Goal: Information Seeking & Learning: Understand process/instructions

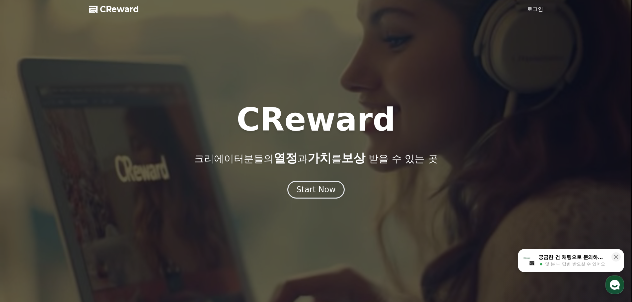
click at [530, 11] on link "로그인" at bounding box center [535, 9] width 16 height 8
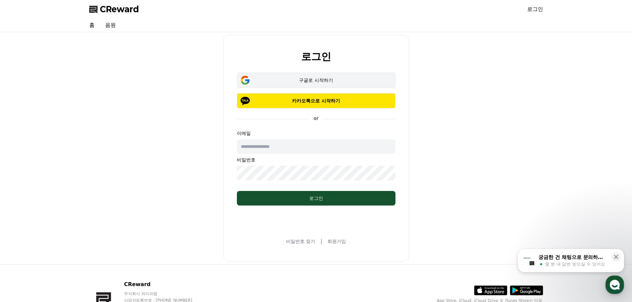
click at [317, 81] on div "구글로 시작하기" at bounding box center [315, 80] width 139 height 7
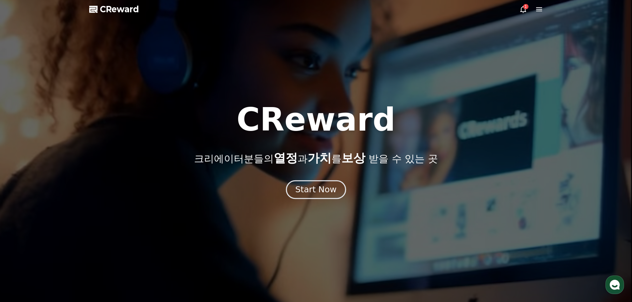
click at [326, 188] on div "Start Now" at bounding box center [315, 189] width 41 height 11
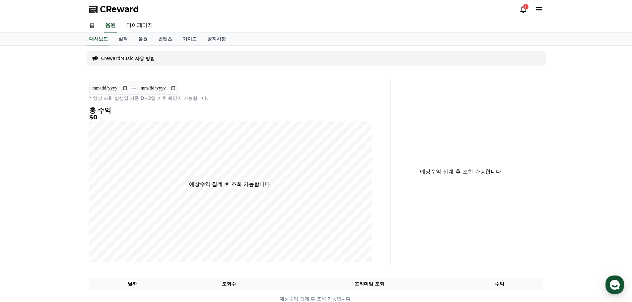
click at [142, 39] on link "음원" at bounding box center [143, 39] width 20 height 13
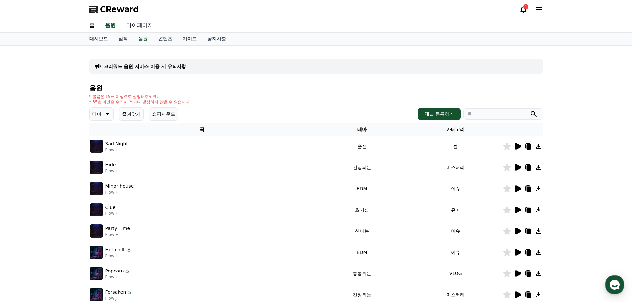
click at [138, 26] on link "마이페이지" at bounding box center [139, 26] width 37 height 14
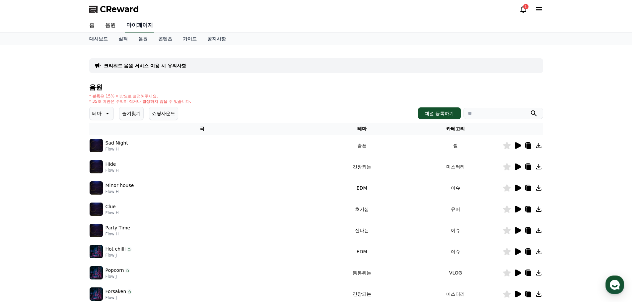
select select "**********"
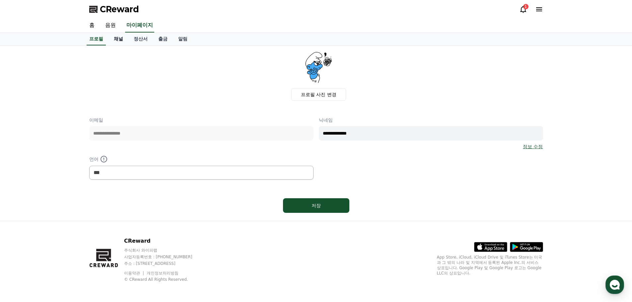
click at [116, 40] on link "채널" at bounding box center [118, 39] width 20 height 13
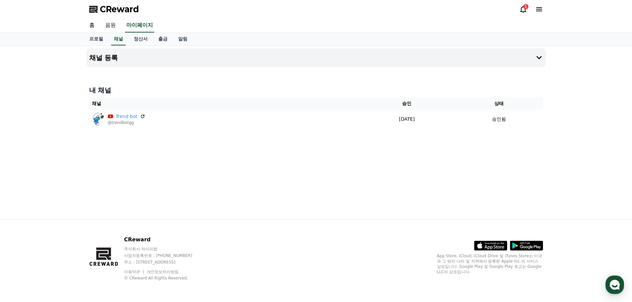
click at [112, 25] on link "음원" at bounding box center [110, 26] width 21 height 14
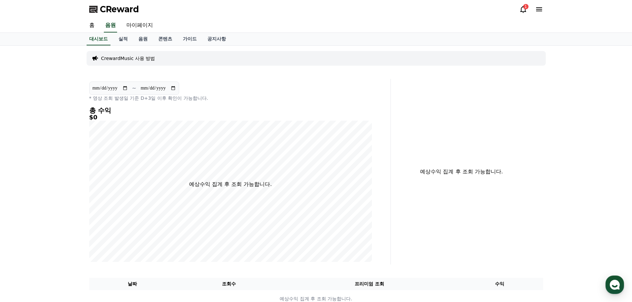
click at [134, 59] on p "CrewardMusic 사용 방법" at bounding box center [128, 58] width 54 height 7
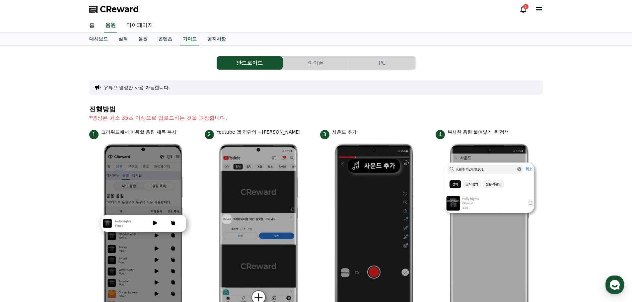
click at [394, 65] on button "PC" at bounding box center [382, 62] width 66 height 13
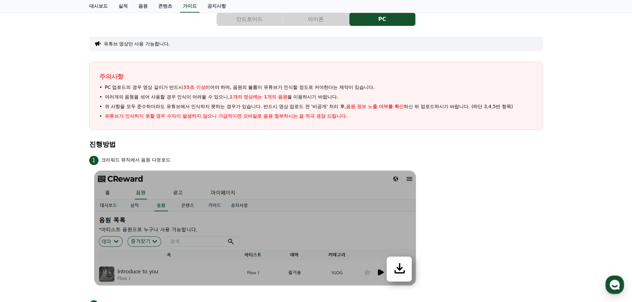
scroll to position [33, 0]
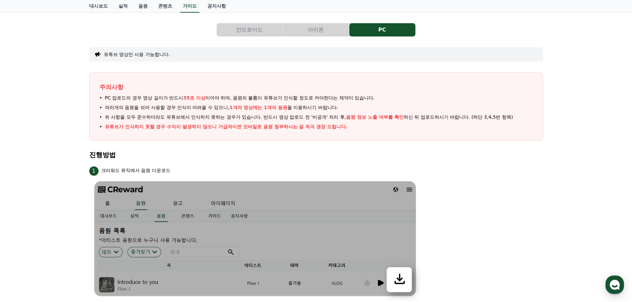
drag, startPoint x: 148, startPoint y: 98, endPoint x: 368, endPoint y: 101, distance: 220.2
click at [368, 101] on ul "PC 업로드의 경우 영상 길이가 반드시 35초 이상 이어야 하며, 음원의 볼륨이 유튜브가 인식할 정도로 커야한다는 제약이 있습니다. 여러개의 …" at bounding box center [315, 113] width 433 height 36
click at [323, 31] on button "아이폰" at bounding box center [316, 29] width 66 height 13
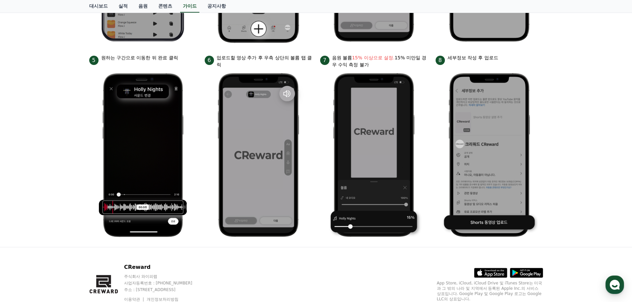
scroll to position [252, 0]
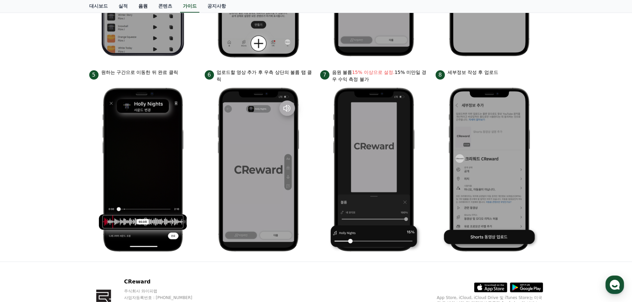
click at [142, 4] on link "음원" at bounding box center [143, 6] width 20 height 13
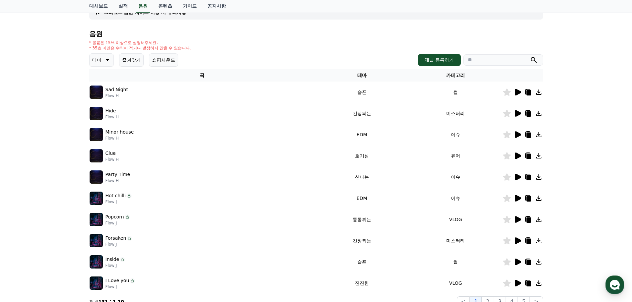
scroll to position [33, 0]
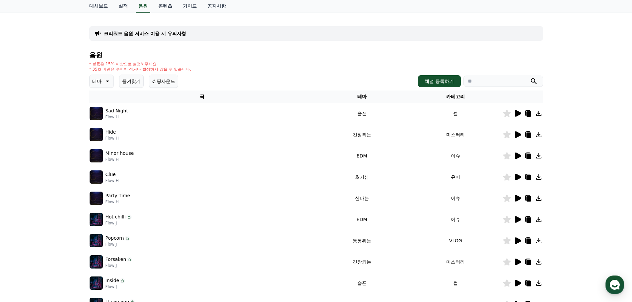
click at [107, 80] on icon at bounding box center [107, 81] width 8 height 8
click at [106, 135] on button "호기심" at bounding box center [99, 133] width 19 height 15
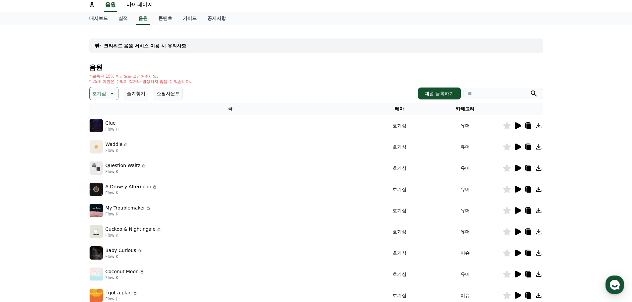
scroll to position [20, 0]
click at [106, 92] on p "호기심" at bounding box center [99, 93] width 14 height 9
click at [60, 94] on div "크리워드 음원 서비스 이용 시 유의사항 음원 * 볼륨은 15% 이상으로 설정해주세요. * 35초 미만은 수익이 적거나 발생하지 않을 수 있습니…" at bounding box center [316, 186] width 632 height 321
click at [211, 87] on div "호기심 테마 전체 환상적인 호기심 어두운 밝은 통통튀는 신나는 반전 웅장한 드라마틱 즐거움 분위기있는 EDM 그루브 슬픈 잔잔한 귀여운 감동적…" at bounding box center [316, 93] width 454 height 13
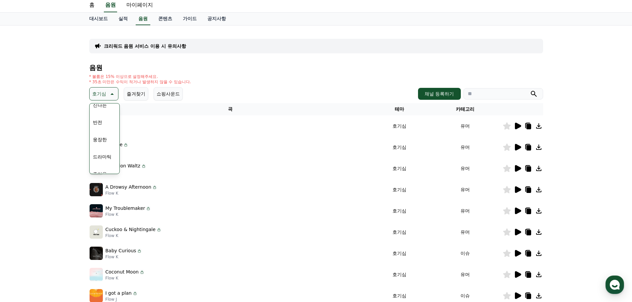
click at [108, 95] on icon at bounding box center [111, 94] width 8 height 8
click at [104, 95] on p "호기심" at bounding box center [99, 93] width 14 height 9
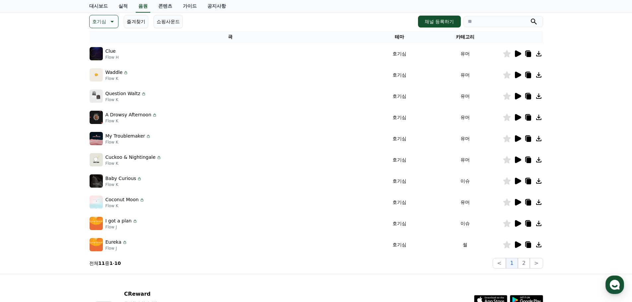
scroll to position [147, 0]
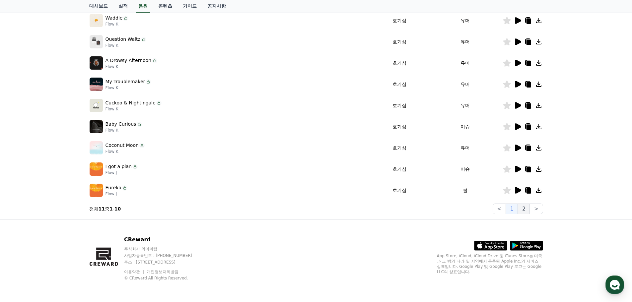
click at [523, 207] on button "2" at bounding box center [524, 209] width 12 height 11
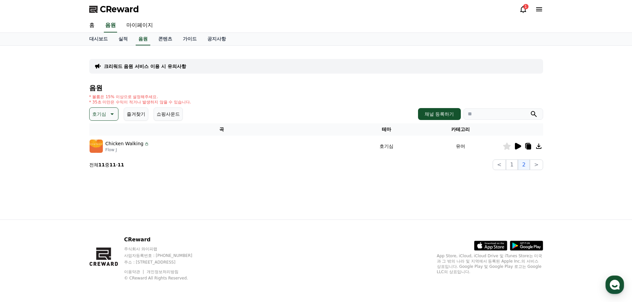
drag, startPoint x: 139, startPoint y: 144, endPoint x: 103, endPoint y: 143, distance: 36.2
click at [103, 143] on div "Chicken Walking Flow J" at bounding box center [222, 146] width 265 height 13
copy div "Chicken Walking"
click at [233, 198] on div "크리워드 음원 서비스 이용 시 유의사항 음원 * 볼륨은 15% 이상으로 설정해주세요. * 35초 미만은 수익이 적거나 발생하지 않을 수 있습니…" at bounding box center [316, 133] width 464 height 174
click at [193, 40] on link "가이드" at bounding box center [189, 39] width 25 height 13
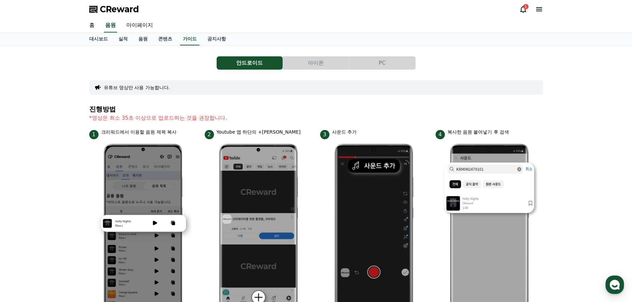
click at [308, 62] on button "아이폰" at bounding box center [316, 62] width 66 height 13
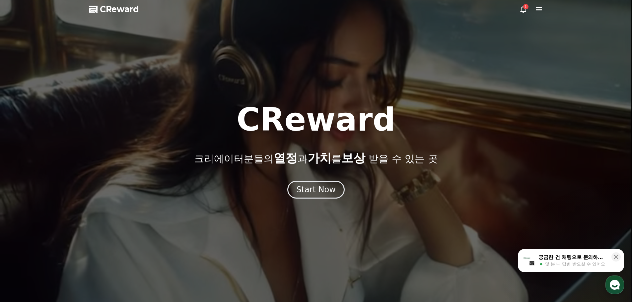
click at [539, 9] on icon at bounding box center [539, 9] width 6 height 4
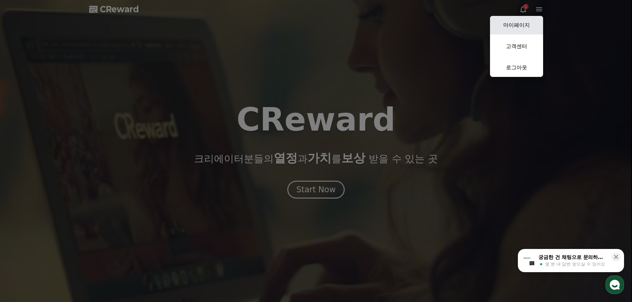
click at [514, 29] on link "마이페이지" at bounding box center [516, 25] width 53 height 19
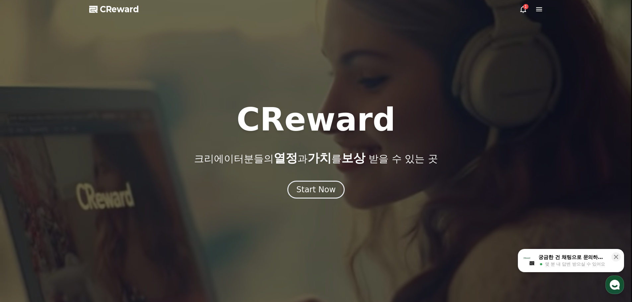
select select "**********"
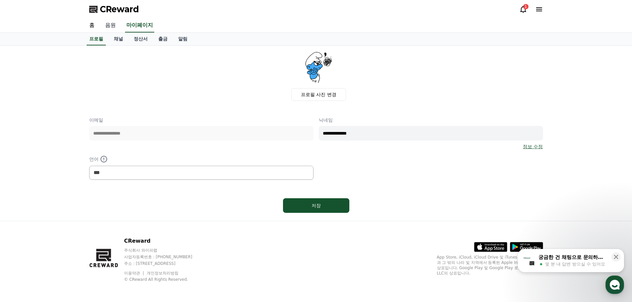
click at [108, 23] on link "음원" at bounding box center [110, 26] width 21 height 14
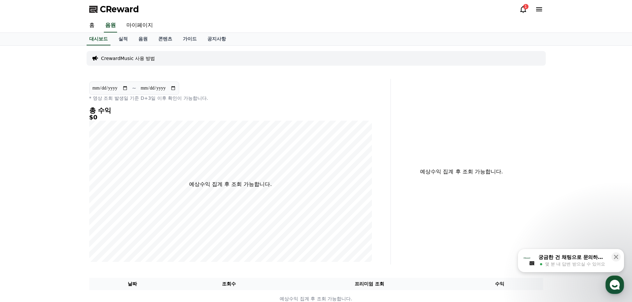
click at [129, 58] on p "CrewardMusic 사용 방법" at bounding box center [128, 58] width 54 height 7
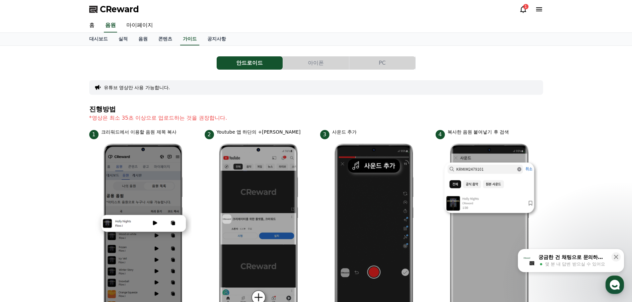
click at [313, 66] on button "아이폰" at bounding box center [316, 62] width 66 height 13
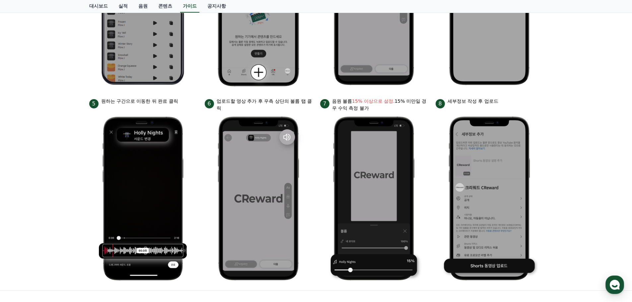
scroll to position [235, 0]
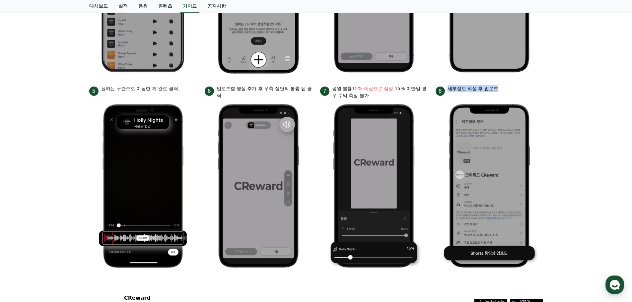
drag, startPoint x: 449, startPoint y: 88, endPoint x: 498, endPoint y: 89, distance: 48.4
click at [498, 89] on p "세부정보 작성 후 업로드" at bounding box center [472, 88] width 51 height 7
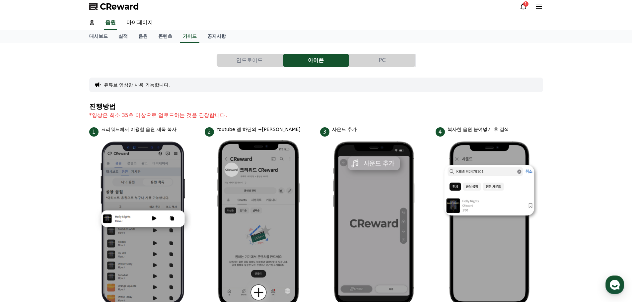
scroll to position [0, 0]
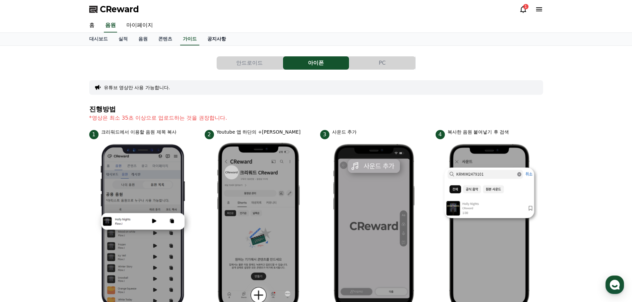
click at [215, 37] on link "공지사항" at bounding box center [216, 39] width 29 height 13
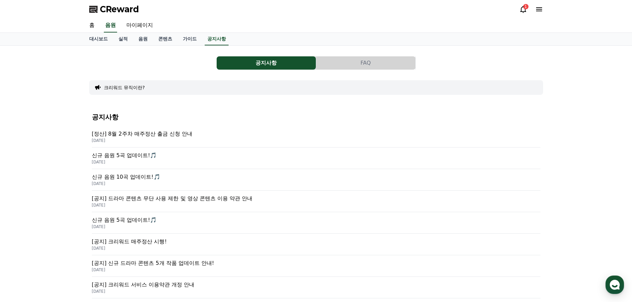
click at [181, 134] on p "[정산] 8월 2주차 매주정산 출금 신청 안내" at bounding box center [316, 134] width 448 height 8
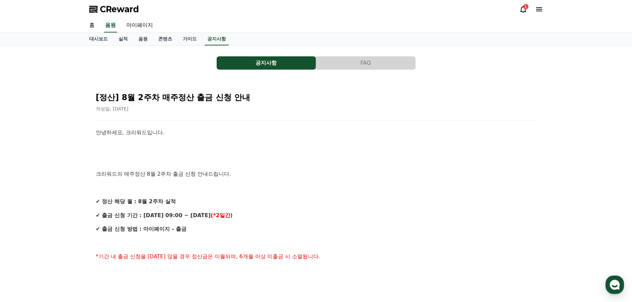
scroll to position [264, 0]
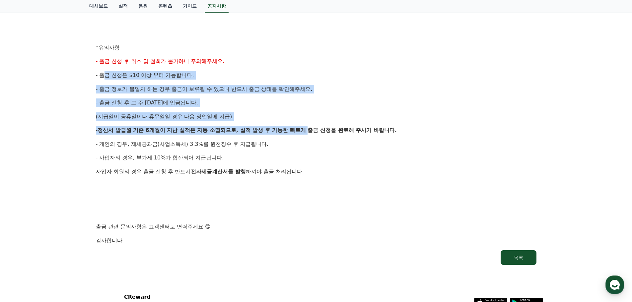
drag, startPoint x: 104, startPoint y: 75, endPoint x: 310, endPoint y: 124, distance: 211.0
click at [310, 124] on div "안녕하세요, 크리워드입니다. 크리워드의 매주정산 8월 2주차 출금 신청 안내드립니다. ✔ 정산 해당 월 : 8월 2주차 실적 ✔ 출금 신청 기…" at bounding box center [316, 54] width 440 height 381
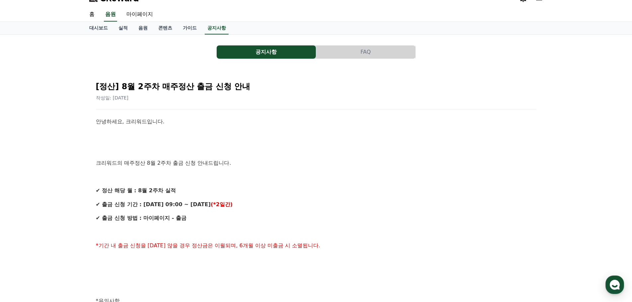
scroll to position [0, 0]
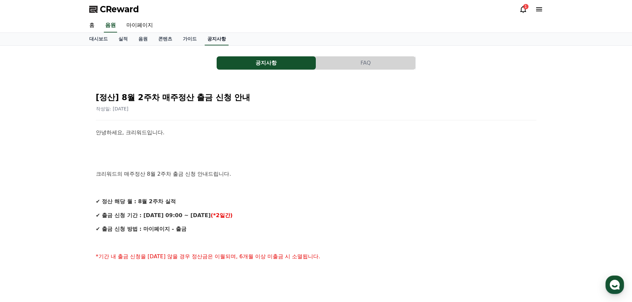
click at [211, 38] on link "공지사항" at bounding box center [217, 39] width 24 height 13
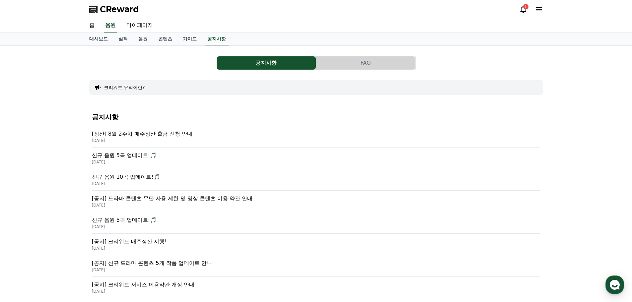
click at [140, 156] on p "신규 음원 5곡 업데이트!🎵" at bounding box center [316, 156] width 448 height 8
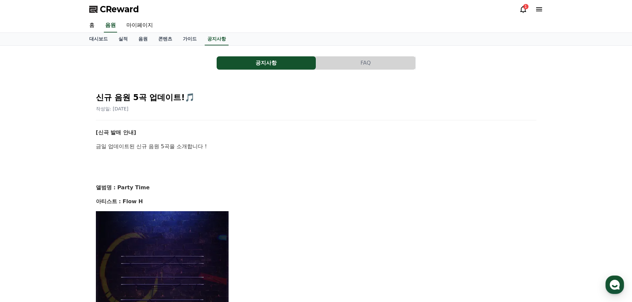
click at [374, 61] on button "FAQ" at bounding box center [365, 62] width 99 height 13
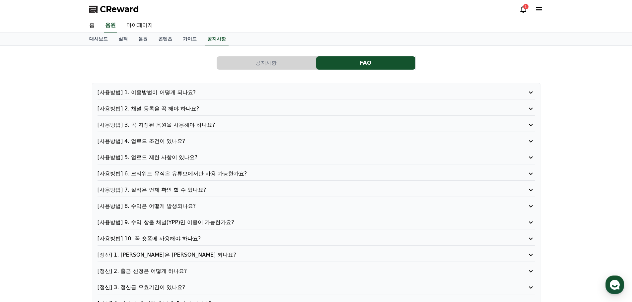
click at [180, 93] on p "[사용방법] 1. 이용방법이 어떻게 되나요?" at bounding box center [298, 93] width 402 height 8
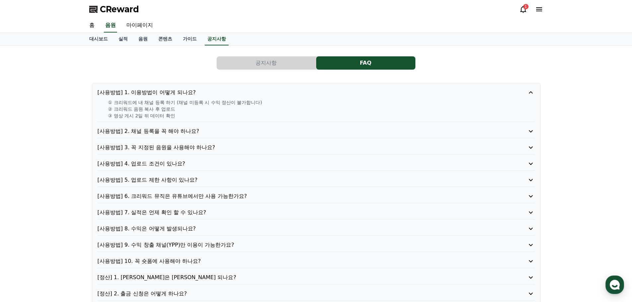
click at [179, 131] on p "[사용방법] 2. 채널 등록을 꼭 해야 하나요?" at bounding box center [298, 131] width 402 height 8
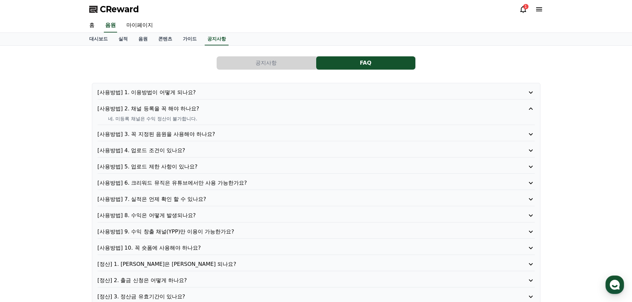
click at [179, 136] on p "[사용방법] 3. 꼭 지정된 음원을 사용해야 하나요?" at bounding box center [298, 134] width 402 height 8
click at [165, 151] on p "[사용방법] 4. 업로드 조건이 있나요?" at bounding box center [298, 151] width 402 height 8
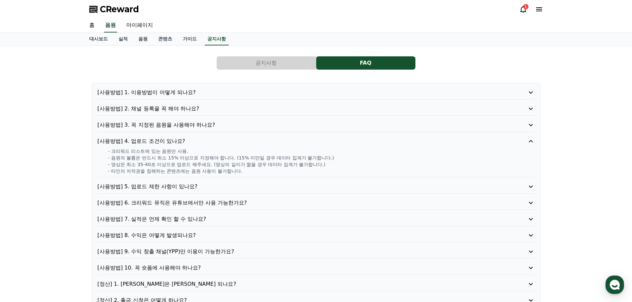
drag, startPoint x: 122, startPoint y: 158, endPoint x: 250, endPoint y: 172, distance: 128.7
click at [250, 172] on div "- 크리워드 리스트에 있는 음원만 사용. - 음원의 볼륨은 반드시 최소 15% 이상으로 지정해야 합니다. (15% 미만일 경우 데이터 집계가 …" at bounding box center [315, 161] width 437 height 27
click at [163, 188] on p "[사용방법] 5. 업로드 제한 사항이 있나요?" at bounding box center [298, 187] width 402 height 8
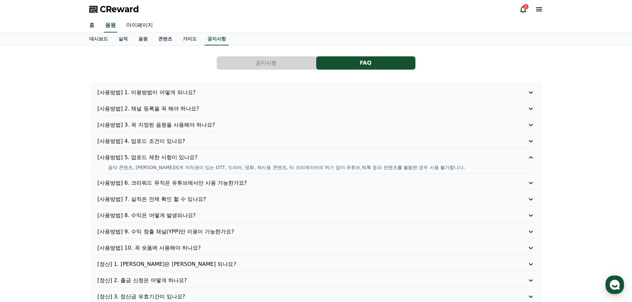
drag, startPoint x: 132, startPoint y: 167, endPoint x: 370, endPoint y: 171, distance: 237.5
click at [370, 171] on div "[사용방법] 5. 업로드 제한 사항이 있나요? 음악 콘텐츠, 타인에게 저작권이 있는 OTT, 드라마, 영화, 재사용 콘텐츠, 타 크리에이터의 …" at bounding box center [315, 164] width 437 height 20
click at [186, 181] on p "[사용방법] 6. 크리워드 뮤직은 유튜브에서만 사용 가능한가요?" at bounding box center [298, 183] width 402 height 8
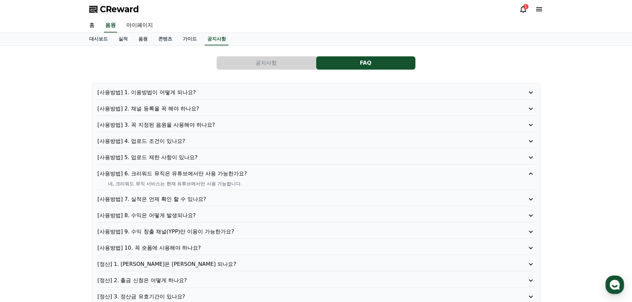
drag, startPoint x: 107, startPoint y: 183, endPoint x: 242, endPoint y: 188, distance: 134.4
click at [242, 188] on div "[사용방법] 6. 크리워드 뮤직은 유튜브에서만 사용 가능한가요? 네, 크리워드 뮤직 서비스는 현재 유튜브에서만 사용 가능합니다." at bounding box center [315, 180] width 437 height 20
click at [176, 201] on p "[사용방법] 7. 실적은 언제 확인 할 수 있나요?" at bounding box center [298, 199] width 402 height 8
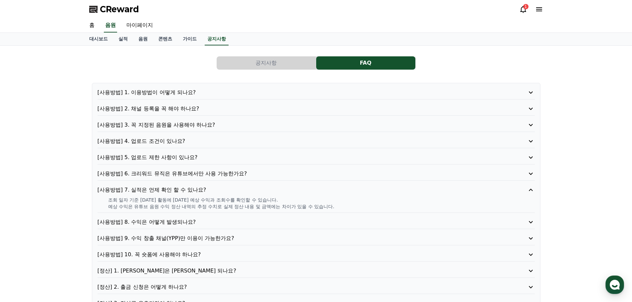
drag, startPoint x: 112, startPoint y: 200, endPoint x: 343, endPoint y: 212, distance: 231.1
click at [343, 212] on div "[사용방법] 7. 실적은 언제 확인 할 수 있나요? 조회 일자 기준 2일 전 활동에 대한 예상 수익과 조회수를 확인할 수 있습니다. 예상 수익…" at bounding box center [315, 199] width 437 height 27
click at [170, 219] on p "[사용방법] 8. 수익은 어떻게 발생되나요?" at bounding box center [298, 222] width 402 height 8
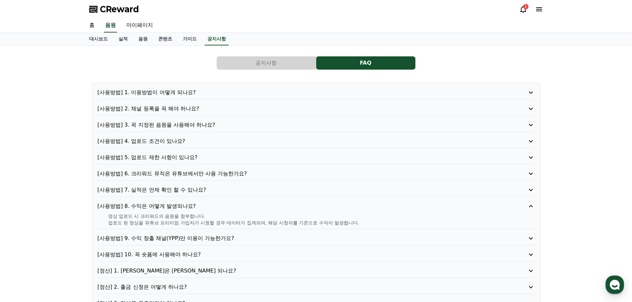
drag, startPoint x: 117, startPoint y: 216, endPoint x: 363, endPoint y: 227, distance: 246.6
click at [363, 227] on div "[사용방법] 8. 수익은 어떻게 발생되나요? 영상 업로드 시 크리워드의 음원을 첨부합니다. 업로드 된 영상을 유튜브 프리미엄 가입자가 시청할 …" at bounding box center [315, 215] width 437 height 27
click at [171, 237] on p "[사용방법] 9. 수익 창출 채널(YPP)만 이용이 가능한가요?" at bounding box center [298, 238] width 402 height 8
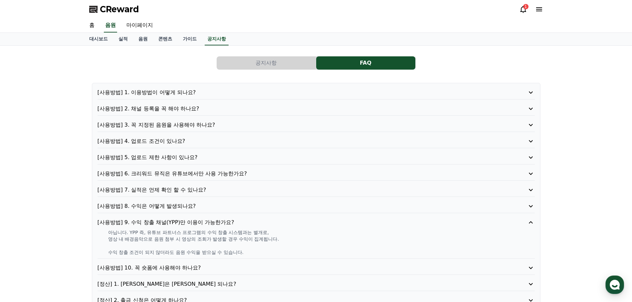
drag, startPoint x: 115, startPoint y: 233, endPoint x: 260, endPoint y: 251, distance: 145.4
click at [260, 251] on div "아닙니다. YPP 즉, 유튜브 파트너스 프로그램의 수익 창출 시스템과는 별개로, 영상 내 배경음악으로 음원 첨부 시 영상의 조회가 발생할 경우…" at bounding box center [315, 242] width 437 height 27
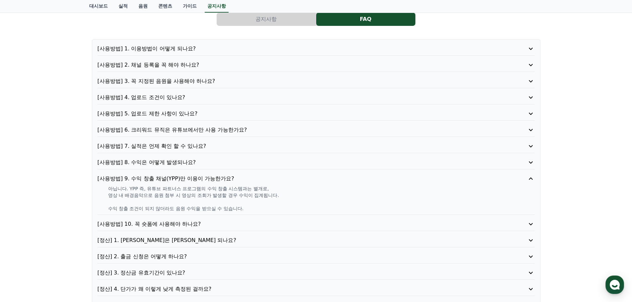
scroll to position [57, 0]
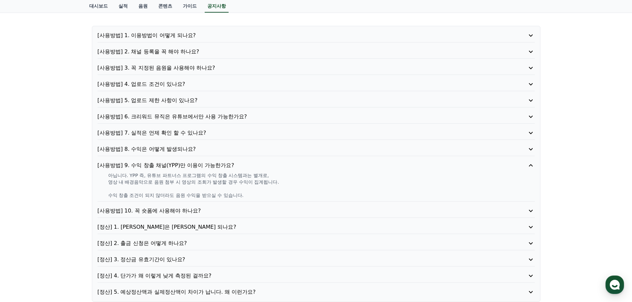
click at [168, 212] on p "[사용방법] 10. 꼭 숏폼에 사용해야 하나요?" at bounding box center [298, 211] width 402 height 8
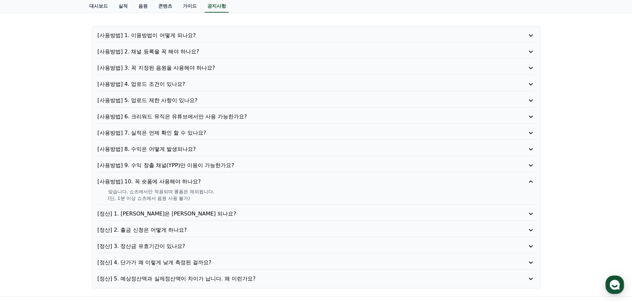
drag, startPoint x: 110, startPoint y: 193, endPoint x: 197, endPoint y: 196, distance: 87.3
click at [197, 196] on div "맞습니다. 쇼츠에서만 적용되며 롱폼은 제외됩니다. (단, 1분 이상 쇼츠에서 음원 사용 불가)" at bounding box center [315, 194] width 437 height 13
click at [134, 192] on p "맞습니다. 쇼츠에서만 적용되며 롱폼은 제외됩니다." at bounding box center [321, 191] width 426 height 7
drag, startPoint x: 109, startPoint y: 192, endPoint x: 196, endPoint y: 202, distance: 87.4
click at [196, 202] on div "[사용방법] 10. 꼭 숏폼에 사용해야 하나요? 맞습니다. 쇼츠에서만 적용되며 롱폼은 제외됩니다. (단, 1분 이상 쇼츠에서 음원 사용 불가)" at bounding box center [315, 191] width 437 height 27
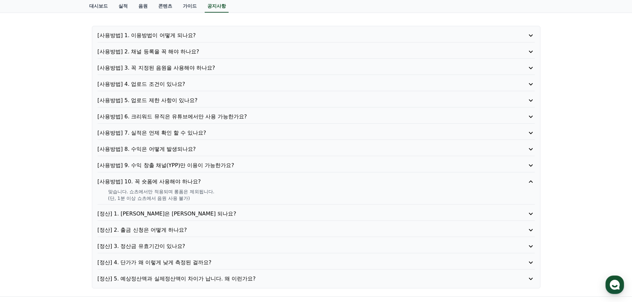
click at [137, 215] on p "[정산] 1. 정산은 언제 되나요?" at bounding box center [298, 214] width 402 height 8
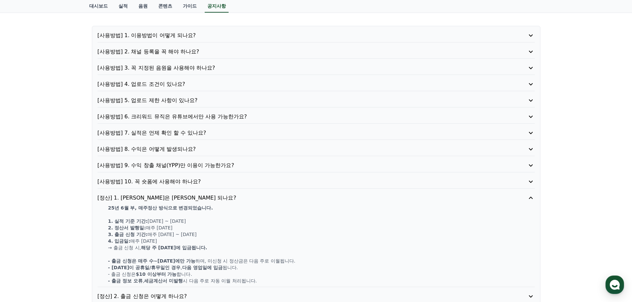
drag, startPoint x: 108, startPoint y: 209, endPoint x: 202, endPoint y: 240, distance: 98.8
click at [202, 240] on div "25년 6월 부, 매주정산 방식으로 변경되었습니다. 1. 실적 기준 기간: 월요일 ~ 일요일 2. 정산서 발행일: 매주 수요일 3. 출금 신청…" at bounding box center [315, 245] width 437 height 80
click at [123, 229] on strong "2. 정산서 발행일:" at bounding box center [127, 227] width 38 height 5
drag, startPoint x: 145, startPoint y: 228, endPoint x: 209, endPoint y: 247, distance: 66.3
click at [209, 247] on div "25년 6월 부, 매주정산 방식으로 변경되었습니다. 1. 실적 기준 기간: 월요일 ~ 일요일 2. 정산서 발행일: 매주 수요일 3. 출금 신청…" at bounding box center [315, 245] width 437 height 80
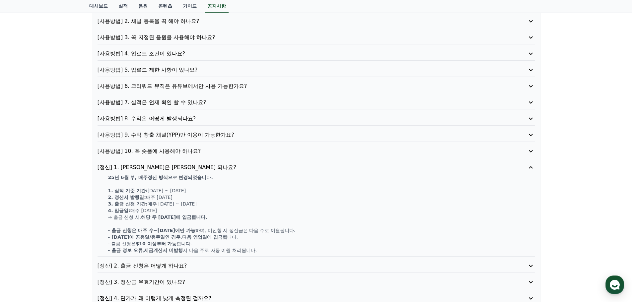
scroll to position [98, 0]
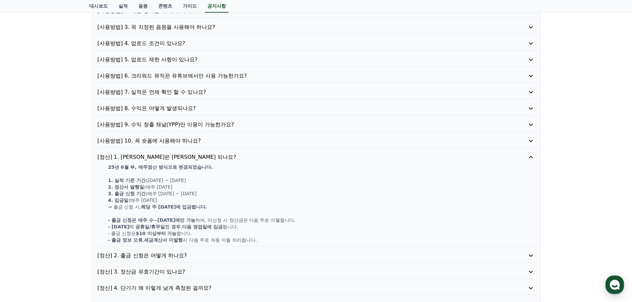
click at [172, 254] on p "[정산] 2. 출금 신청은 어떻게 하나요?" at bounding box center [298, 256] width 402 height 8
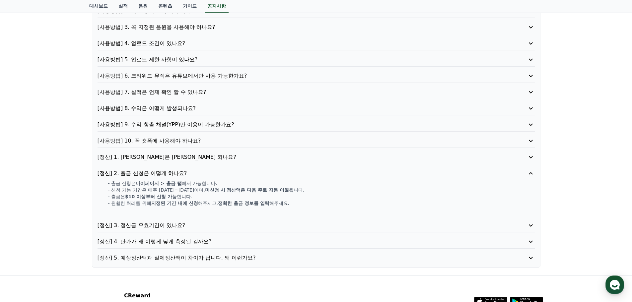
drag, startPoint x: 135, startPoint y: 185, endPoint x: 189, endPoint y: 196, distance: 54.8
click at [189, 196] on div "- 출금 신청은 마이페이지 > 출금 탭 에서 가능합니다. - 신청 가능 기간은 매주 수요일~목요일이며, 미신청 시 정산액은 다음 주로 자동 이…" at bounding box center [315, 196] width 437 height 33
click at [151, 225] on p "[정산] 3. 정산금 유효기간이 있나요?" at bounding box center [298, 226] width 402 height 8
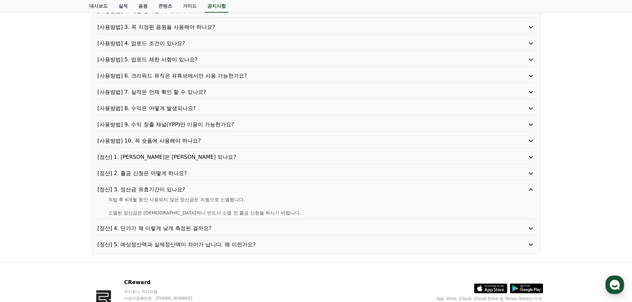
click at [151, 229] on p "[정산] 4. 단가가 왜 이렇게 낮게 측정된 걸까요?" at bounding box center [298, 229] width 402 height 8
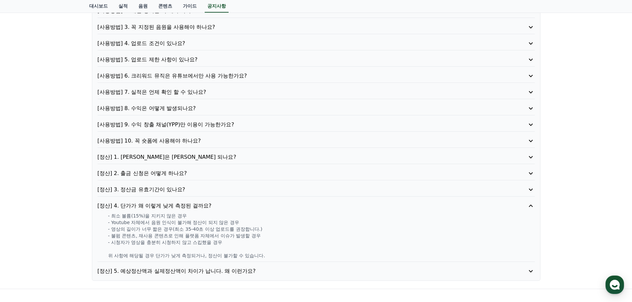
drag, startPoint x: 118, startPoint y: 216, endPoint x: 177, endPoint y: 217, distance: 59.4
click at [177, 217] on p "- 최소 볼륨(15%)을 지키지 않은 경우" at bounding box center [321, 216] width 426 height 7
drag, startPoint x: 120, startPoint y: 223, endPoint x: 235, endPoint y: 244, distance: 116.8
click at [235, 244] on div "- 최소 볼륨(15%)을 지키지 않은 경우 - Youtube 자체에서 음원 인식이 불가해 정산이 되지 않은 경우 - 영상의 길이가 너무 짧은 …" at bounding box center [315, 236] width 437 height 46
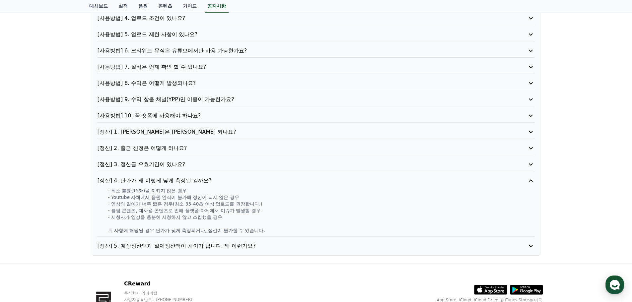
scroll to position [125, 0]
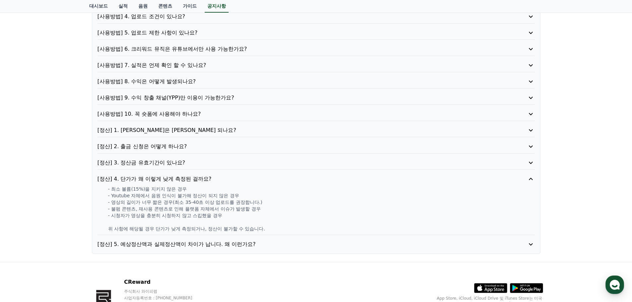
click at [202, 243] on p "[정산] 5. 예상정산액과 실제정산액이 차이가 납니다. 왜 이런가요?" at bounding box center [298, 244] width 402 height 8
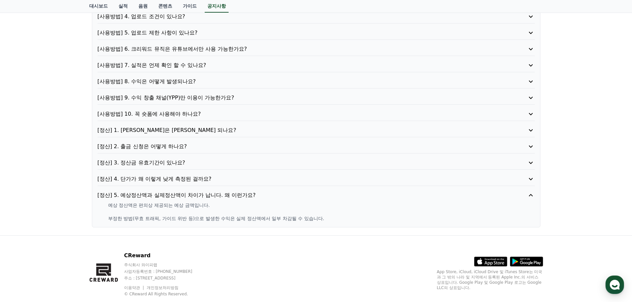
drag, startPoint x: 132, startPoint y: 207, endPoint x: 346, endPoint y: 227, distance: 214.6
click at [346, 227] on div "[사용방법] 1. 이용방법이 어떻게 되나요? [사용방법] 2. 채널 등록을 꼭 해야 하나요? [사용방법] 3. 꼭 지정된 음원을 사용해야 하나…" at bounding box center [316, 93] width 454 height 275
click at [231, 205] on p "예상 정산액은 편의상 제공되는 예상 금액입니다." at bounding box center [321, 205] width 426 height 7
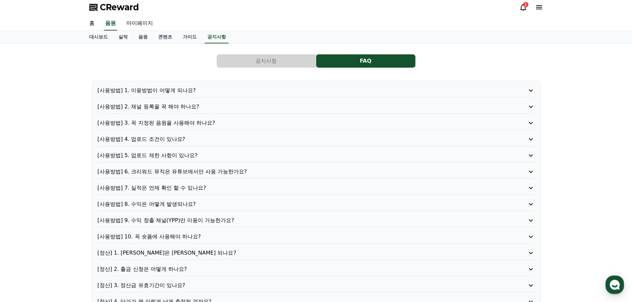
scroll to position [0, 0]
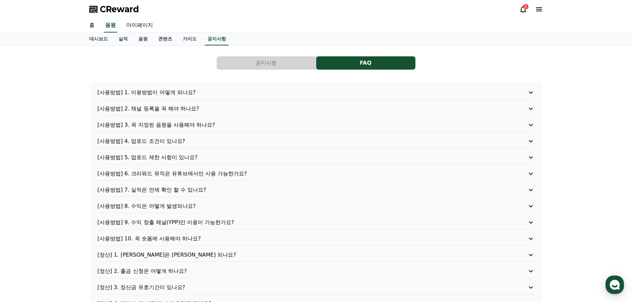
click at [245, 61] on button "공지사항" at bounding box center [266, 62] width 99 height 13
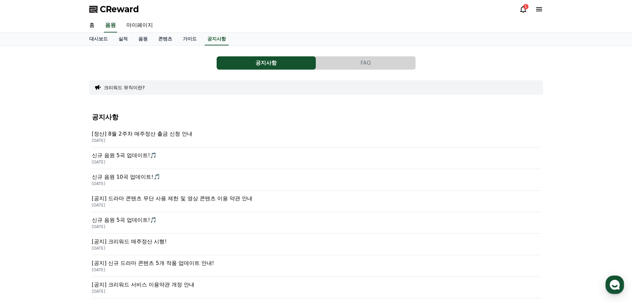
click at [282, 62] on button "공지사항" at bounding box center [266, 62] width 99 height 13
click at [220, 198] on p "[공지] 드라마 콘텐츠 무단 사용 제한 및 영상 콘텐츠 이용 약관 안내" at bounding box center [316, 199] width 448 height 8
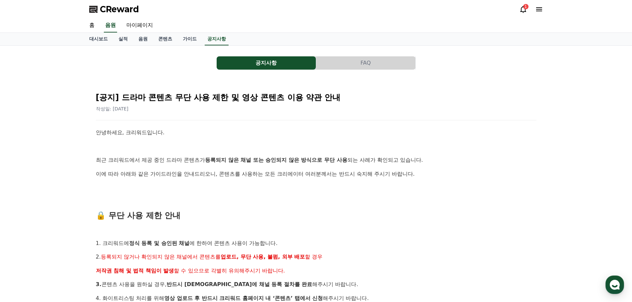
drag, startPoint x: 131, startPoint y: 158, endPoint x: 390, endPoint y: 167, distance: 259.2
click at [100, 38] on link "대시보드" at bounding box center [98, 39] width 29 height 13
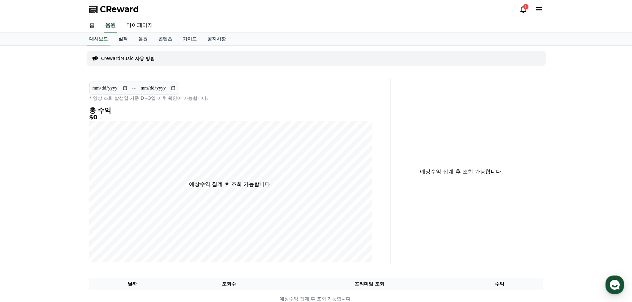
click at [123, 38] on link "실적" at bounding box center [123, 39] width 20 height 13
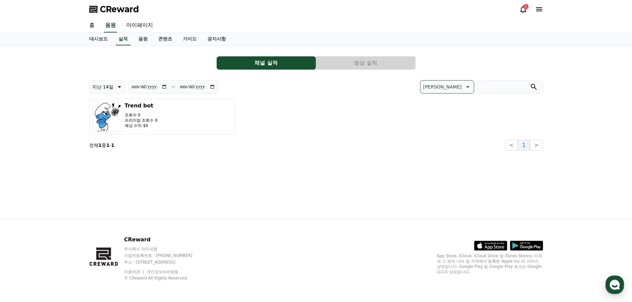
click at [351, 68] on button "영상 실적" at bounding box center [365, 62] width 99 height 13
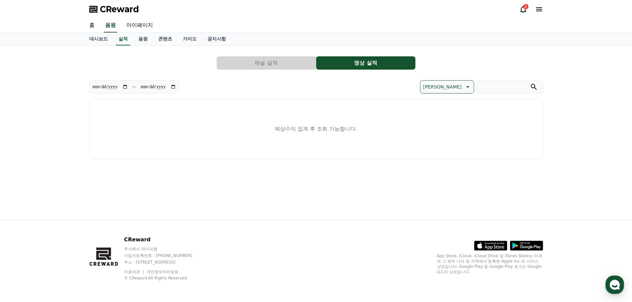
click at [279, 67] on button "채널 실적" at bounding box center [266, 62] width 99 height 13
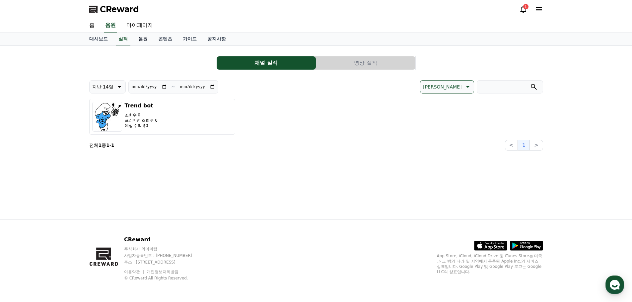
click at [147, 39] on link "음원" at bounding box center [143, 39] width 20 height 13
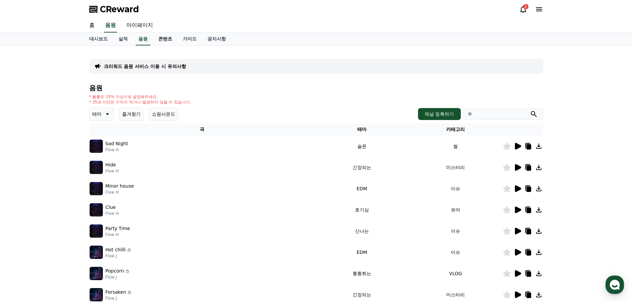
click at [159, 39] on link "콘텐츠" at bounding box center [165, 39] width 25 height 13
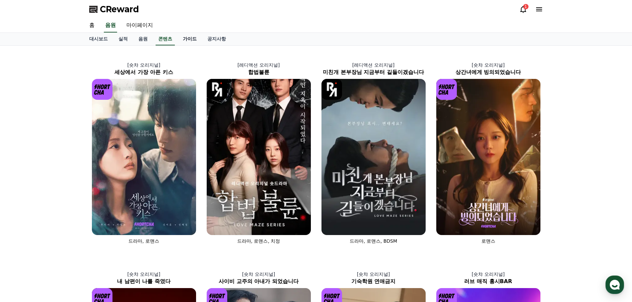
click at [188, 39] on link "가이드" at bounding box center [189, 39] width 25 height 13
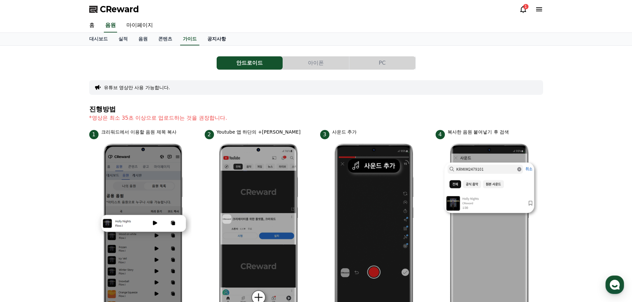
click at [223, 43] on link "공지사항" at bounding box center [216, 39] width 29 height 13
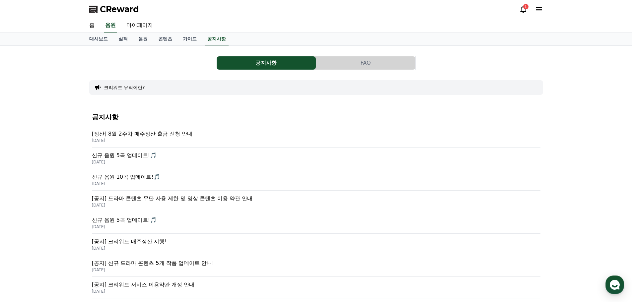
click at [524, 9] on div "1" at bounding box center [525, 6] width 5 height 5
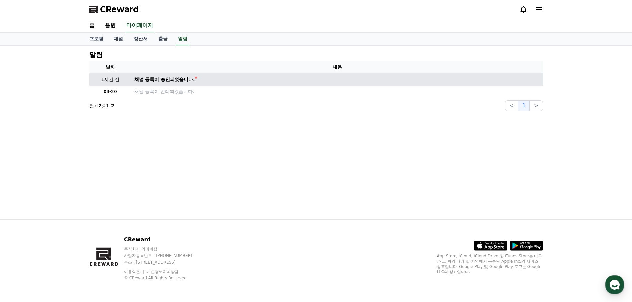
click at [170, 83] on td "채널 등록이 승인되었습니다." at bounding box center [337, 79] width 411 height 12
click at [169, 81] on div "채널 등록이 승인되었습니다." at bounding box center [164, 79] width 61 height 7
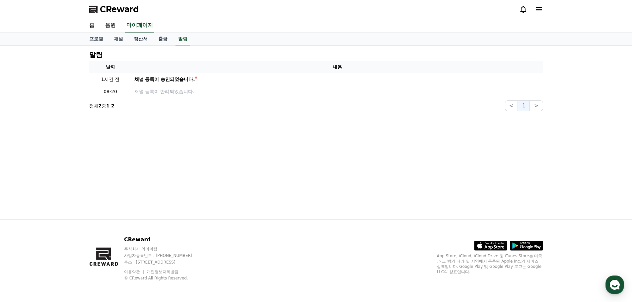
click at [541, 10] on icon at bounding box center [539, 9] width 8 height 8
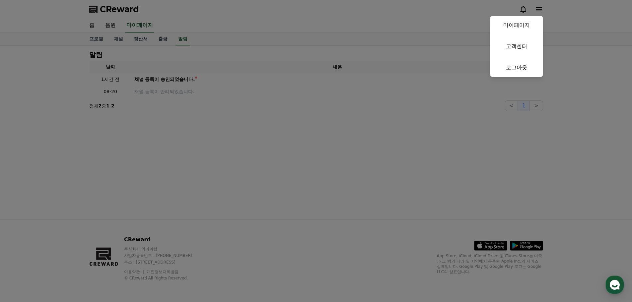
click at [356, 122] on button "close" at bounding box center [316, 151] width 632 height 302
